Goal: Task Accomplishment & Management: Use online tool/utility

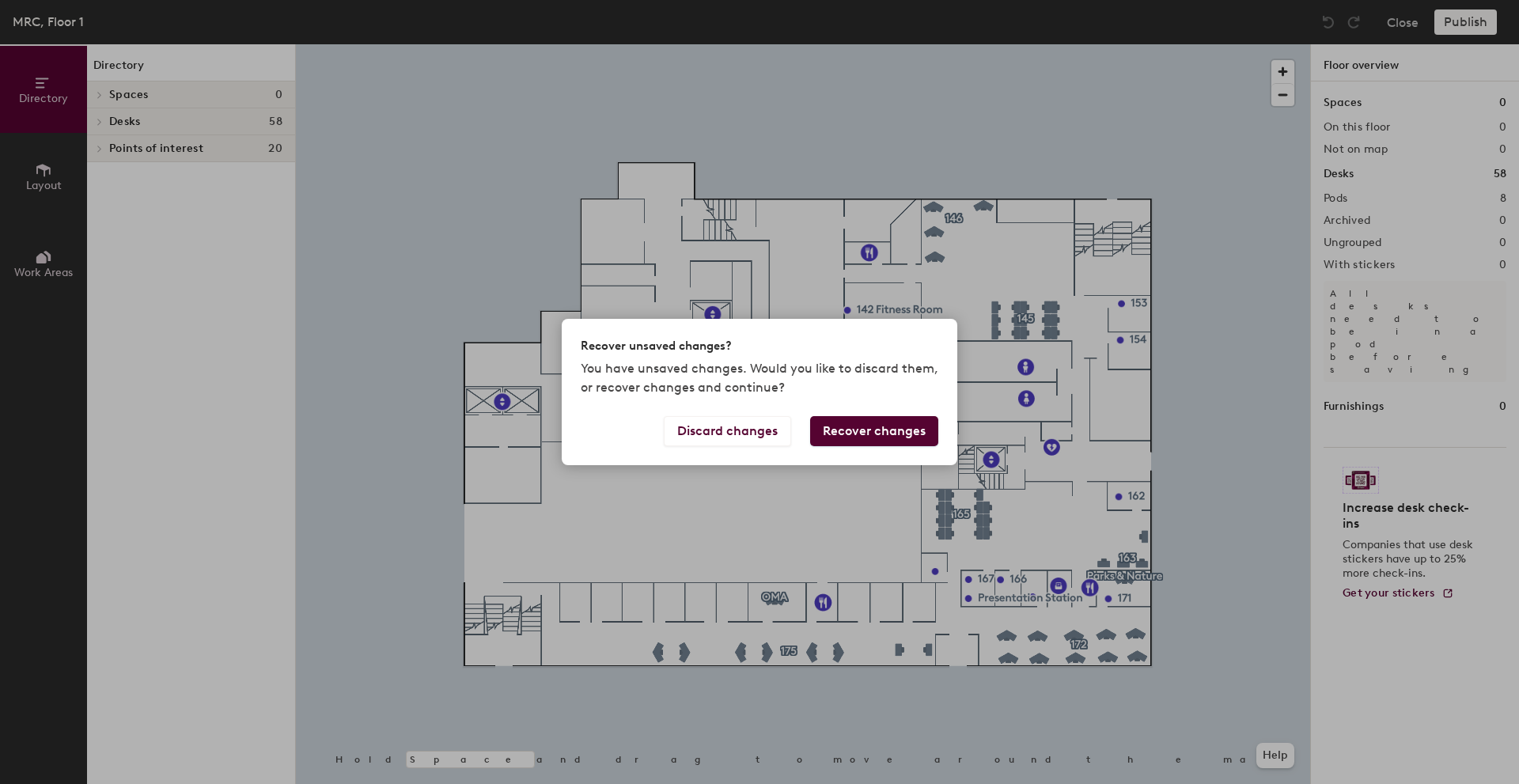
click at [891, 432] on button "Recover changes" at bounding box center [874, 431] width 128 height 30
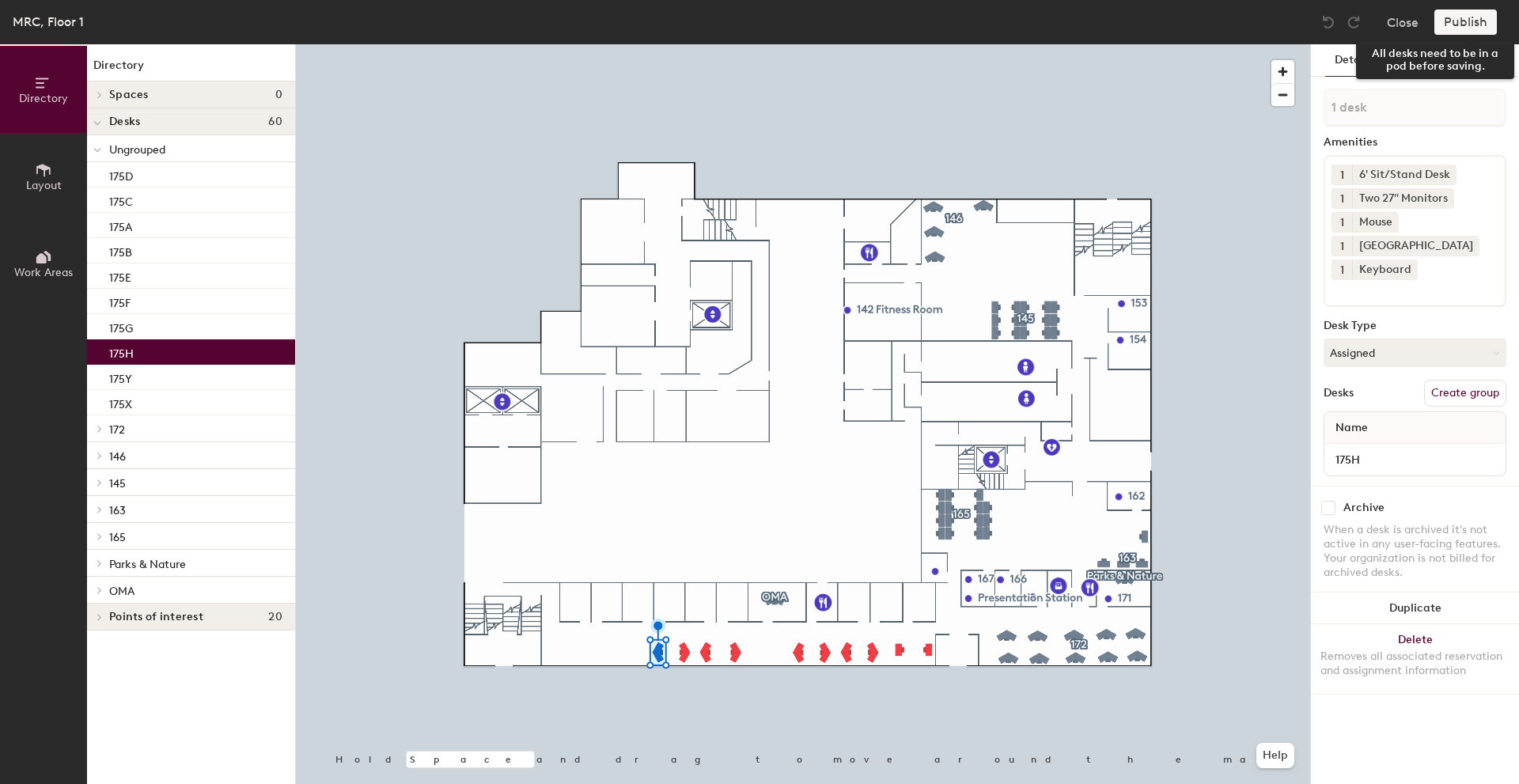
click at [1461, 22] on div "Publish" at bounding box center [1471, 22] width 72 height 25
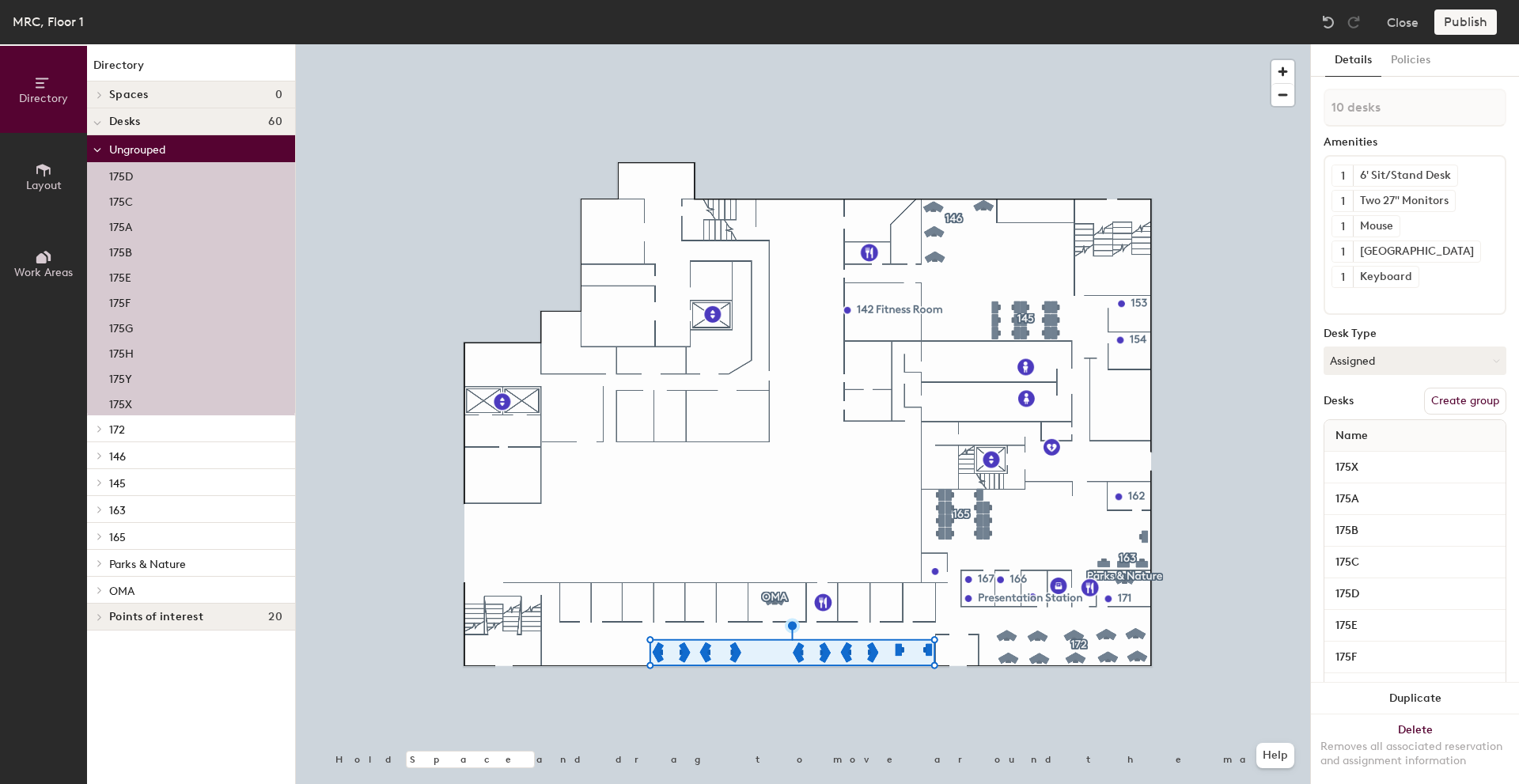
click at [1435, 402] on button "Create group" at bounding box center [1465, 401] width 82 height 27
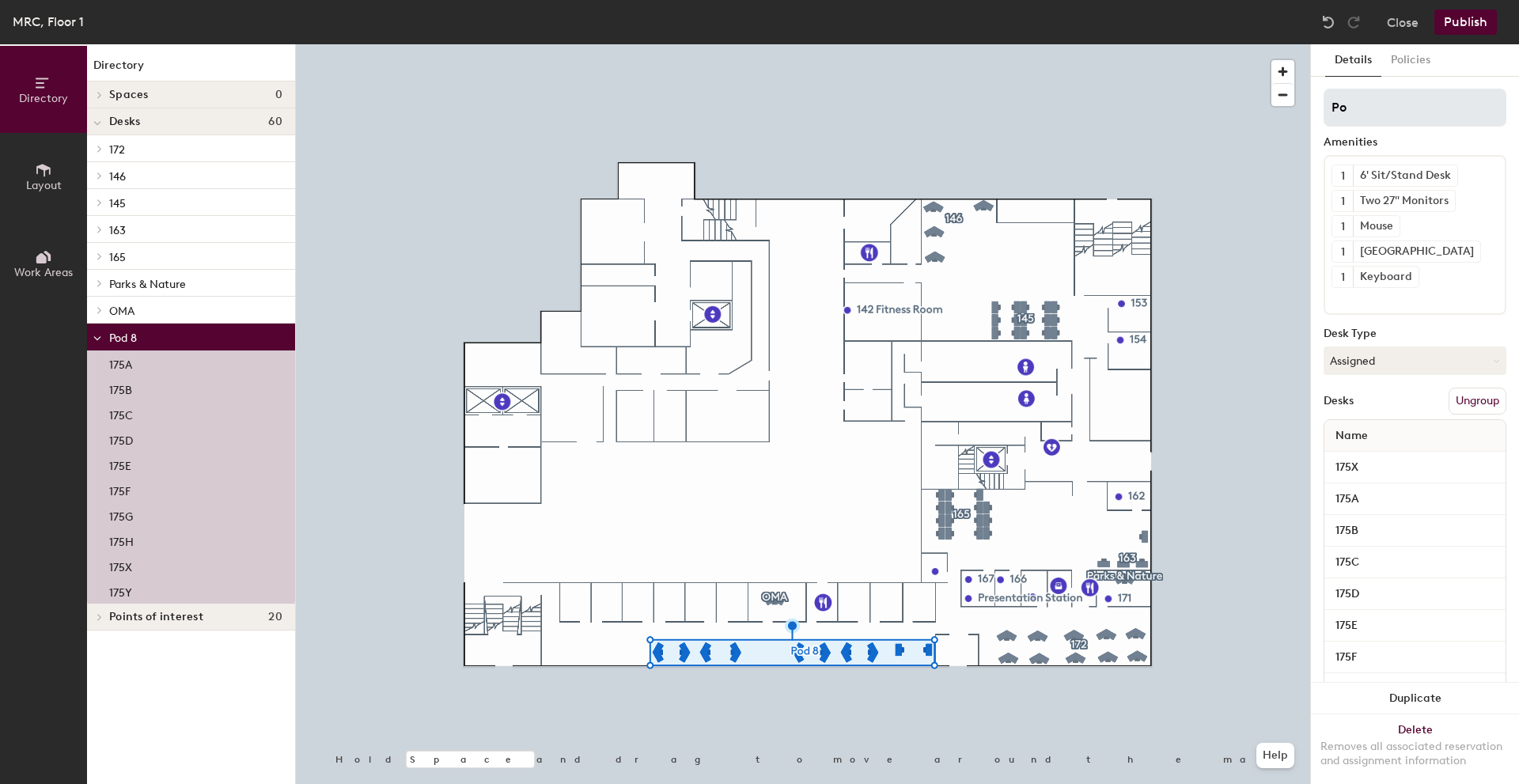
type input "P"
type input "175"
click at [1470, 16] on button "Publish" at bounding box center [1466, 22] width 63 height 25
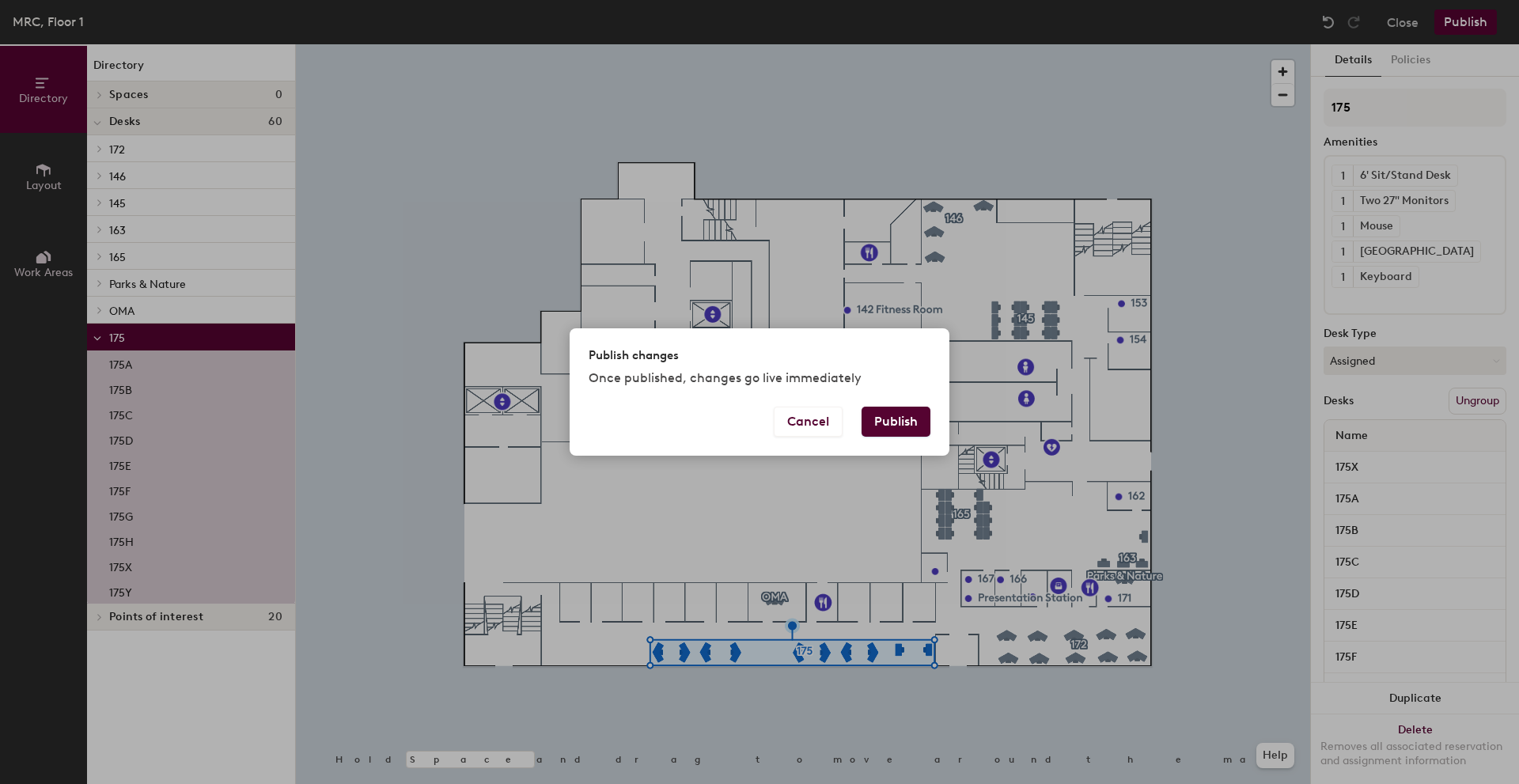
click at [892, 415] on button "Publish" at bounding box center [896, 422] width 69 height 30
